Goal: Task Accomplishment & Management: Use online tool/utility

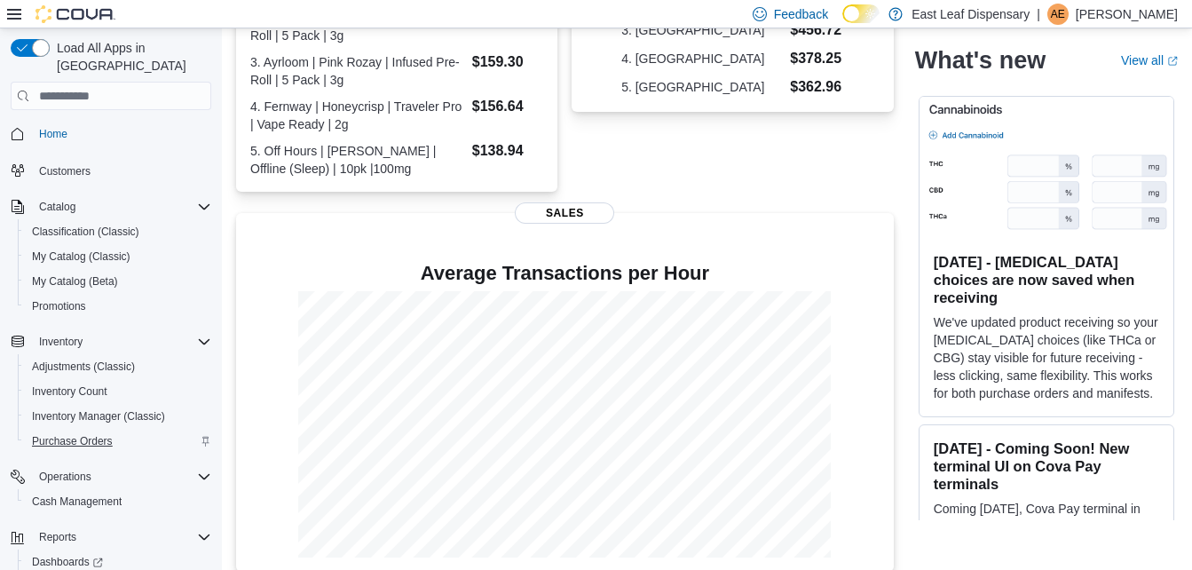
scroll to position [61, 0]
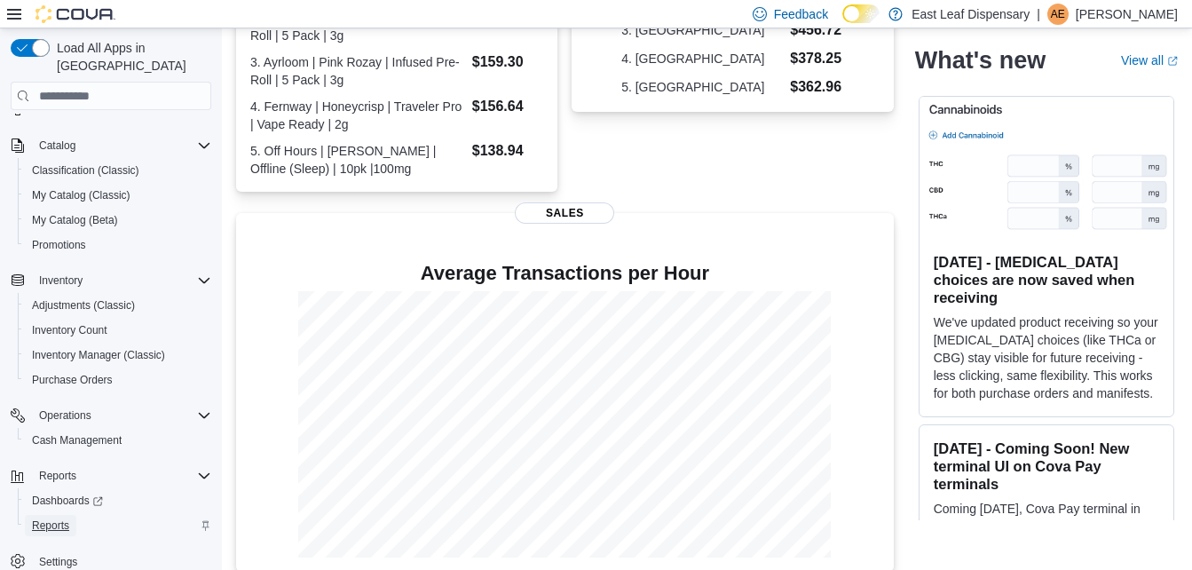
click at [45, 518] on span "Reports" at bounding box center [50, 525] width 37 height 14
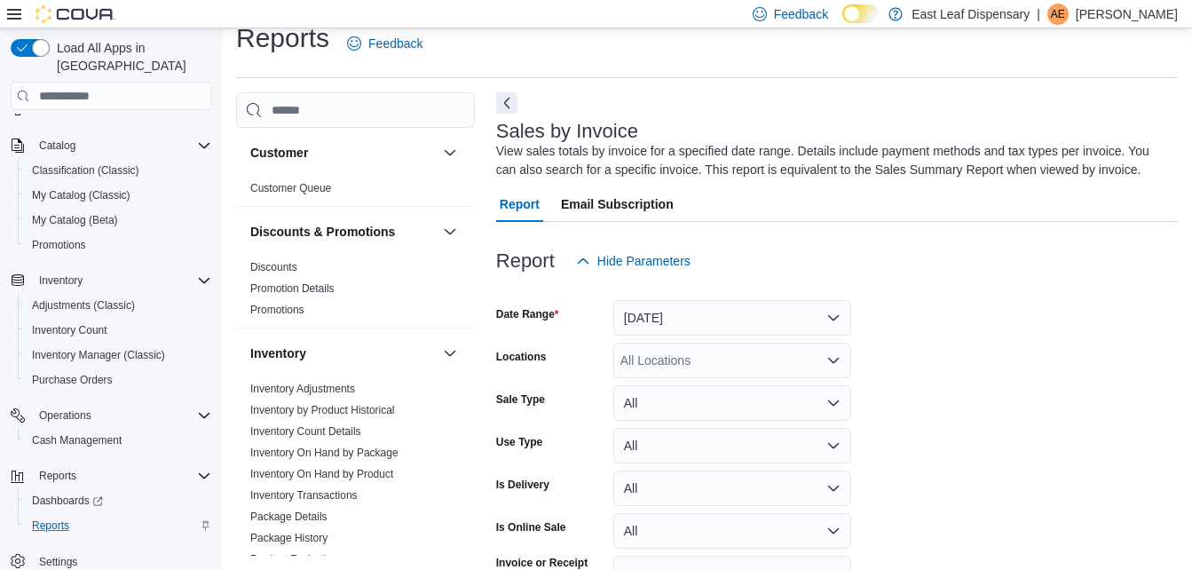
scroll to position [59, 0]
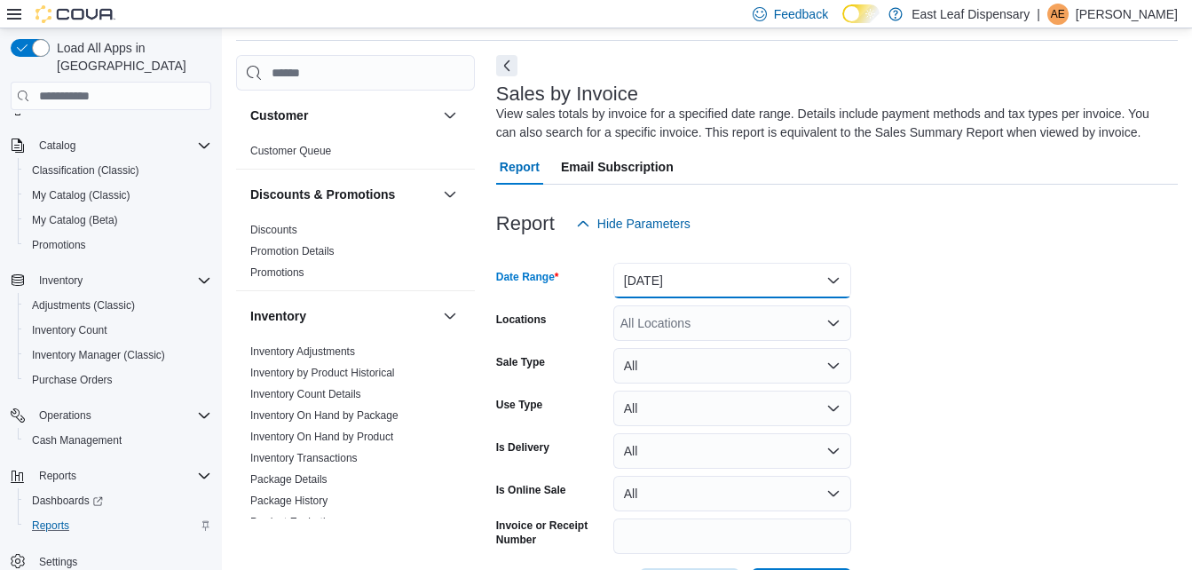
drag, startPoint x: 826, startPoint y: 279, endPoint x: 704, endPoint y: 270, distance: 121.9
click at [704, 270] on button "[DATE]" at bounding box center [732, 280] width 238 height 35
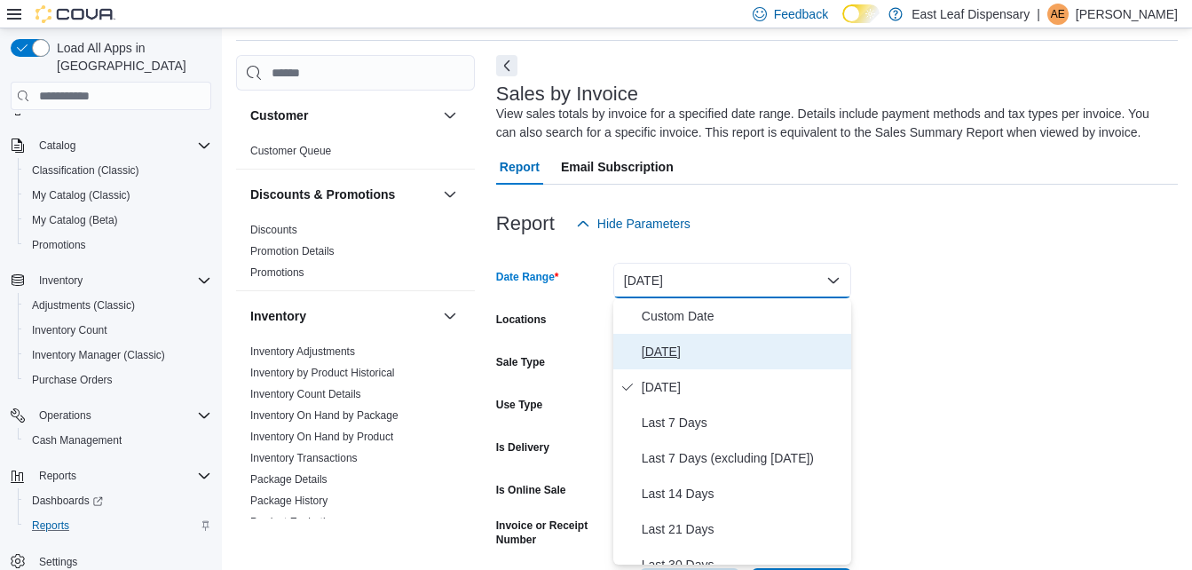
click at [649, 351] on span "[DATE]" at bounding box center [742, 351] width 202 height 21
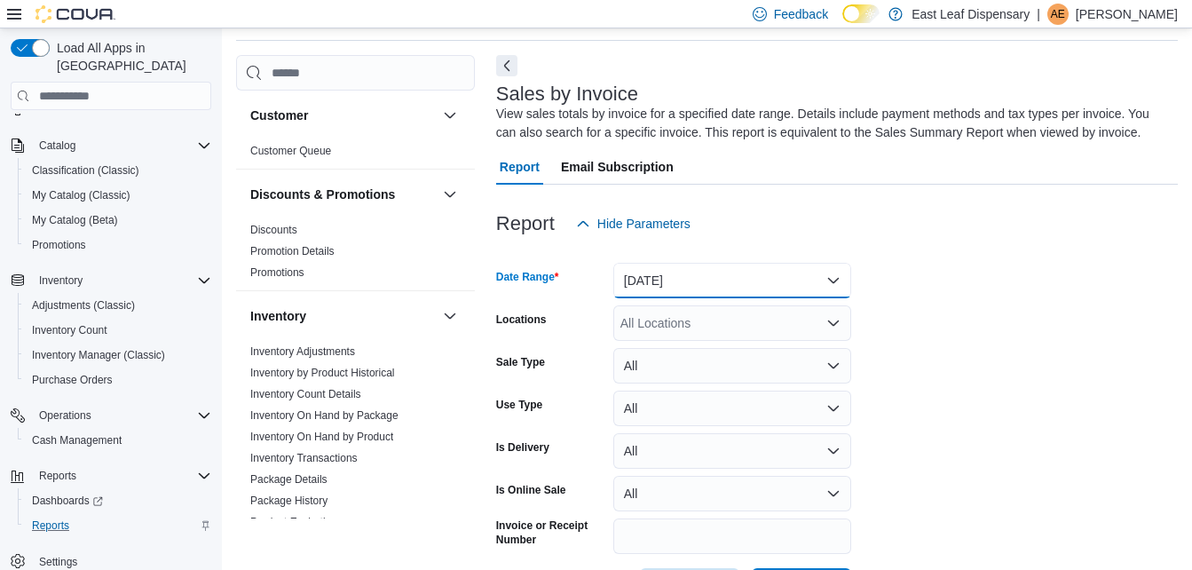
scroll to position [129, 0]
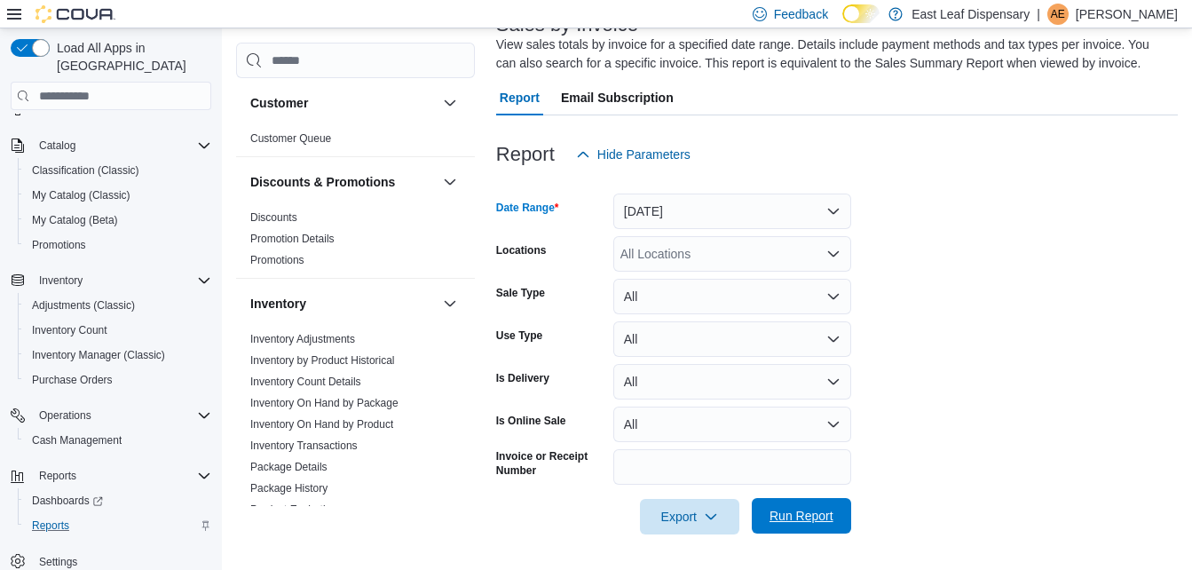
click at [799, 510] on span "Run Report" at bounding box center [801, 516] width 64 height 18
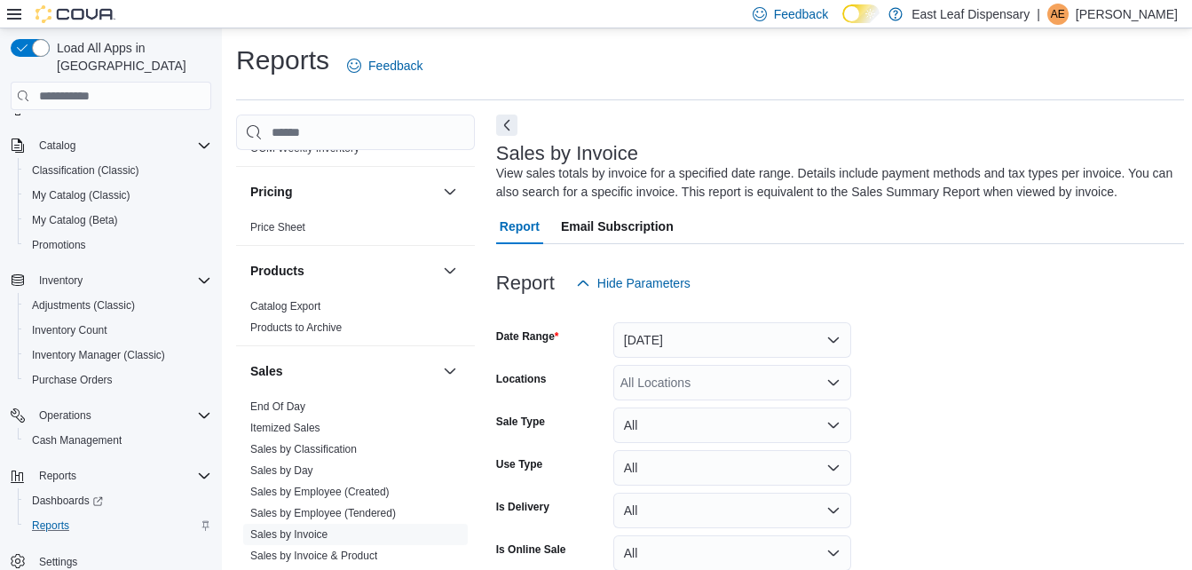
scroll to position [699, 0]
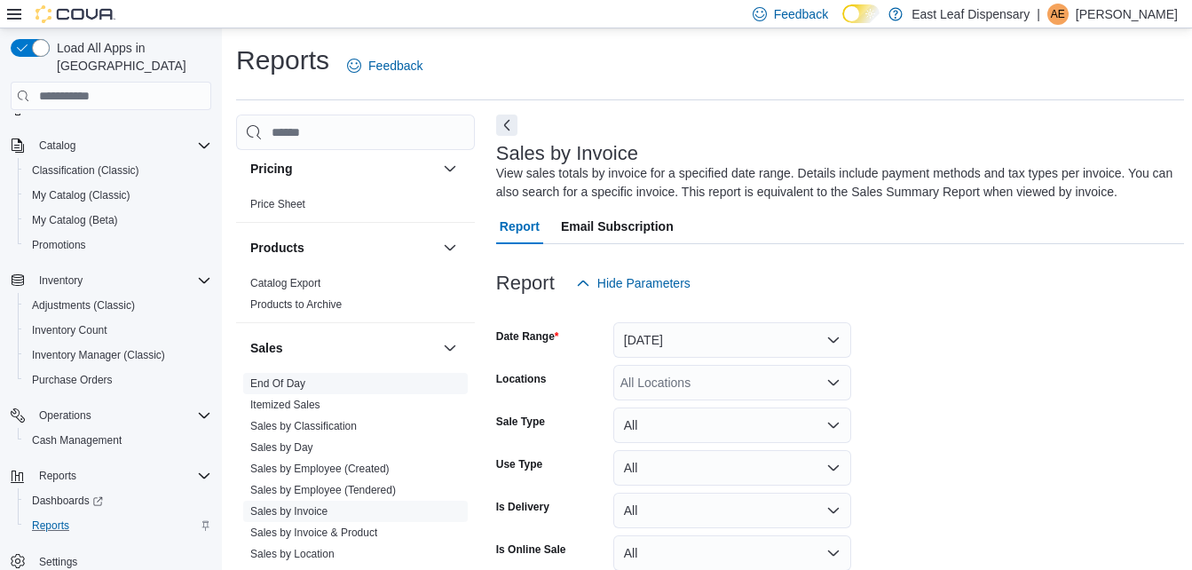
click at [271, 379] on link "End Of Day" at bounding box center [277, 383] width 55 height 12
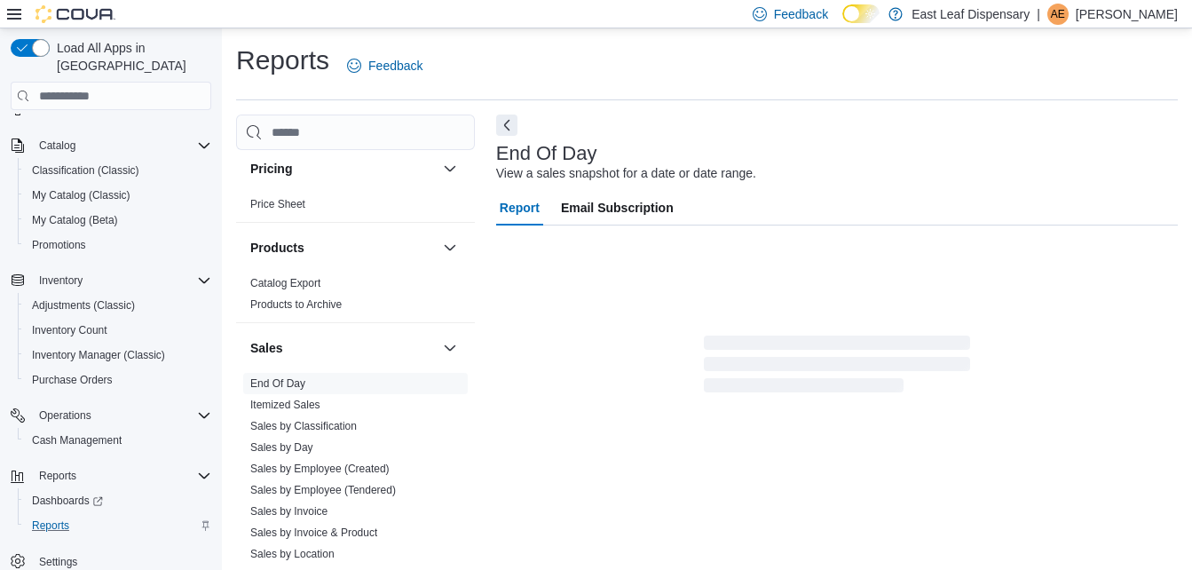
scroll to position [22, 0]
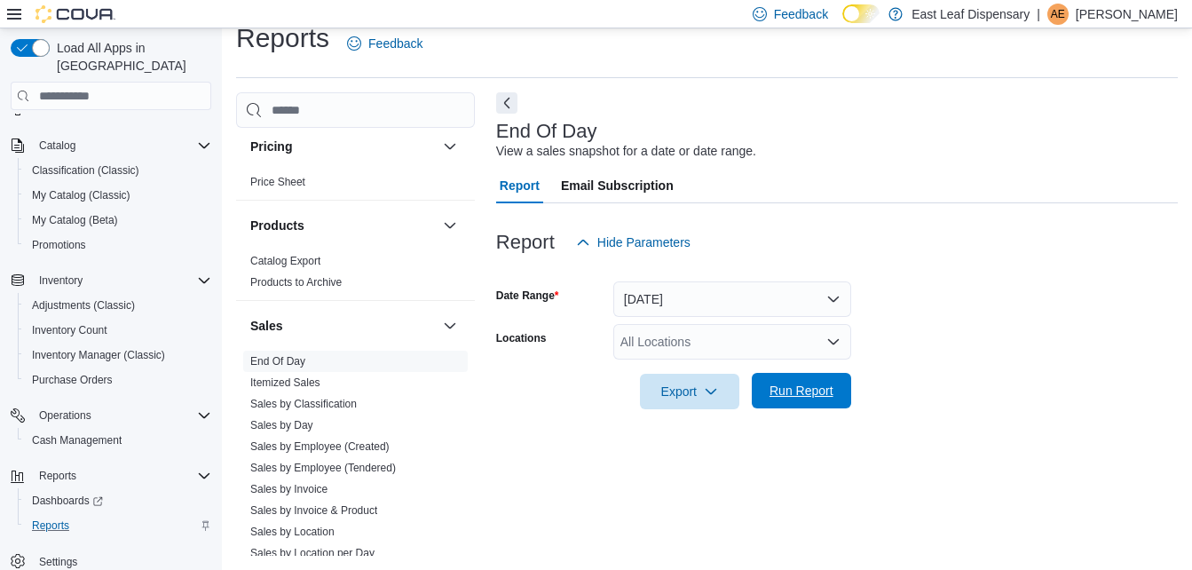
click at [823, 379] on span "Run Report" at bounding box center [801, 390] width 78 height 35
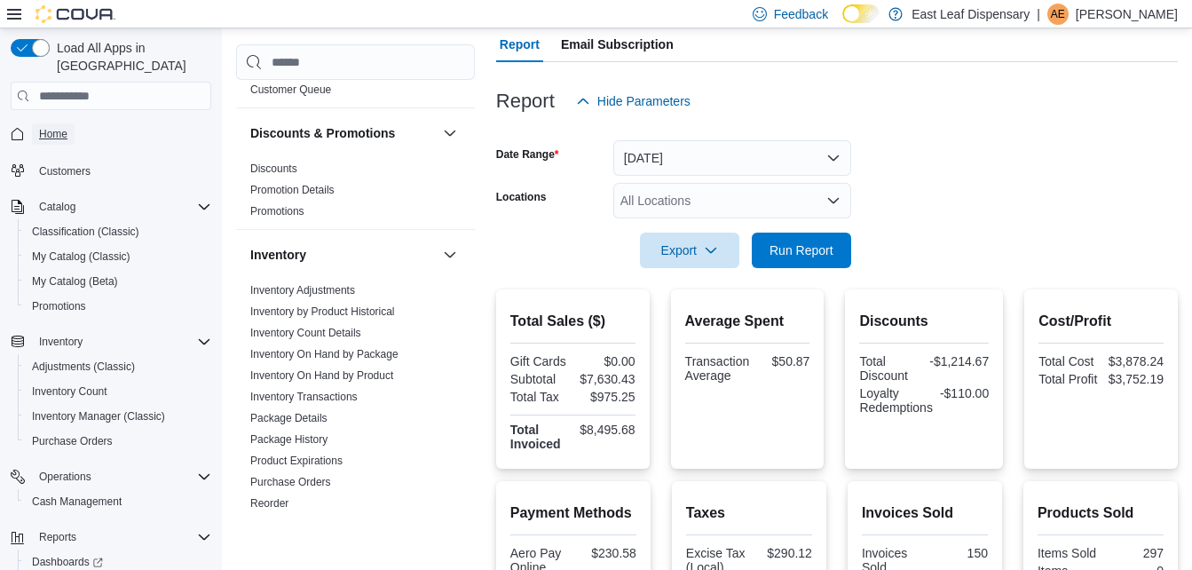
click at [43, 127] on span "Home" at bounding box center [53, 134] width 28 height 14
